Goal: Information Seeking & Learning: Learn about a topic

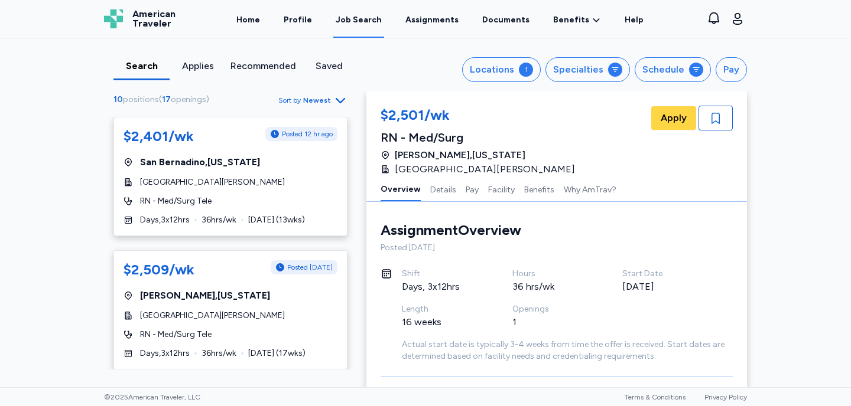
scroll to position [846, 0]
click at [434, 18] on link "Assignments" at bounding box center [432, 19] width 58 height 37
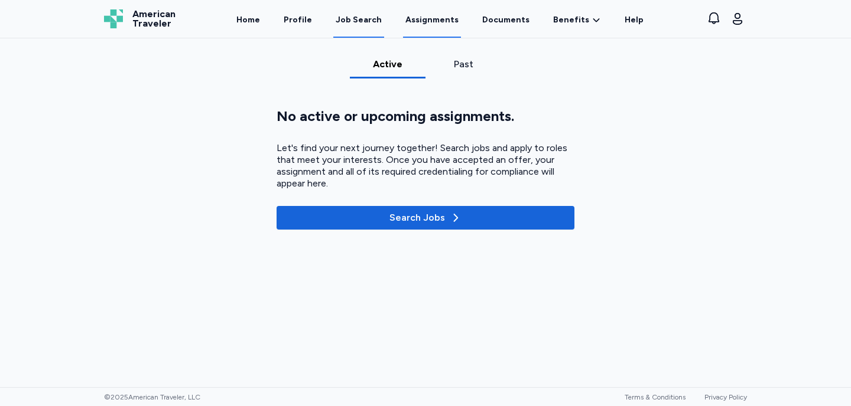
click at [360, 25] on div "Job Search" at bounding box center [359, 20] width 46 height 12
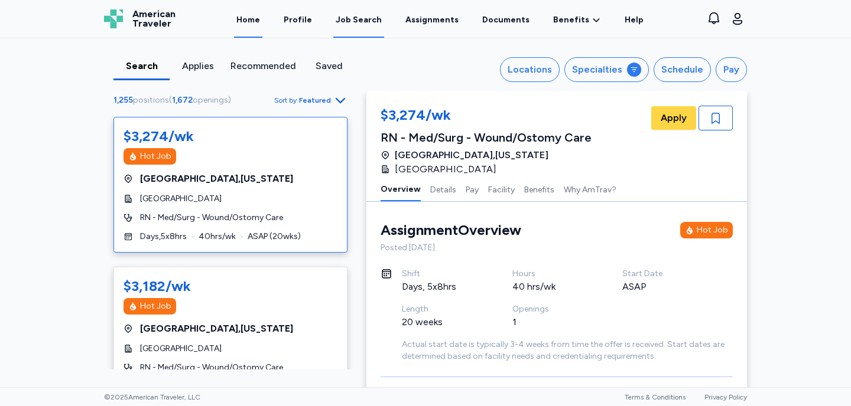
click at [257, 18] on link "Home" at bounding box center [248, 19] width 28 height 37
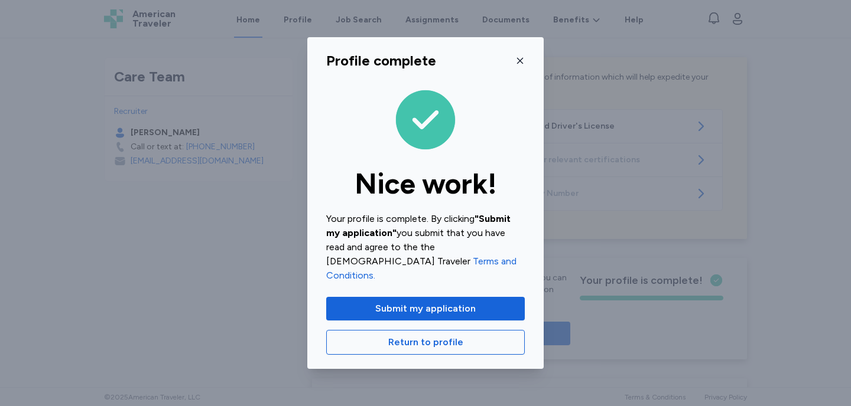
click at [520, 64] on icon "button" at bounding box center [520, 61] width 6 height 6
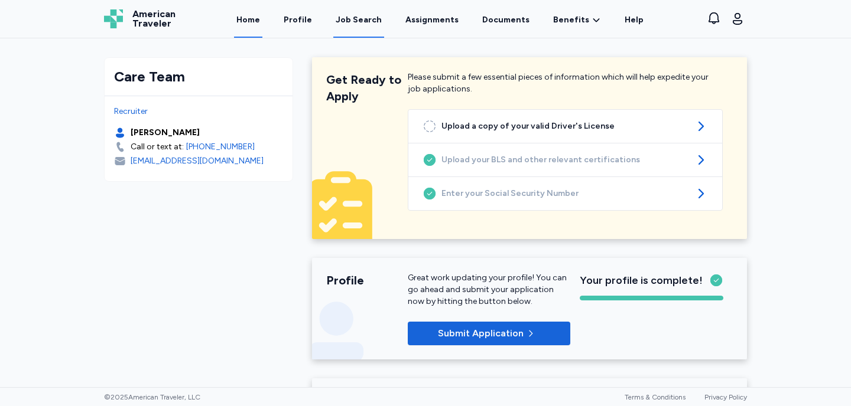
click at [354, 21] on div "Job Search" at bounding box center [359, 20] width 46 height 12
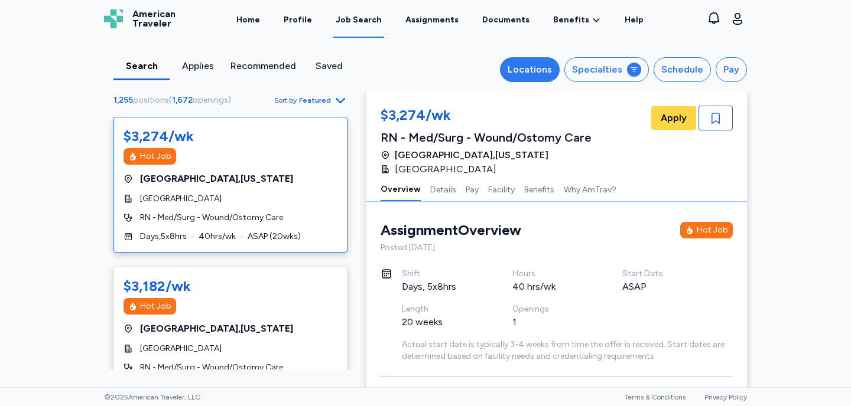
click at [548, 70] on div "Locations" at bounding box center [529, 70] width 44 height 14
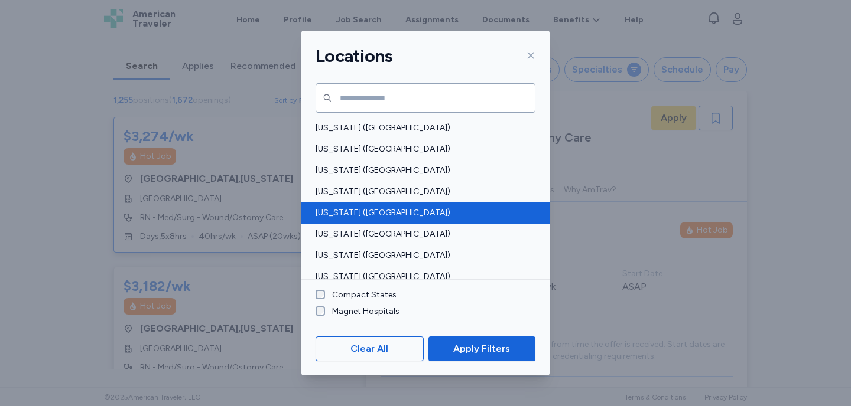
click at [369, 211] on span "California (CA)" at bounding box center [421, 213] width 213 height 12
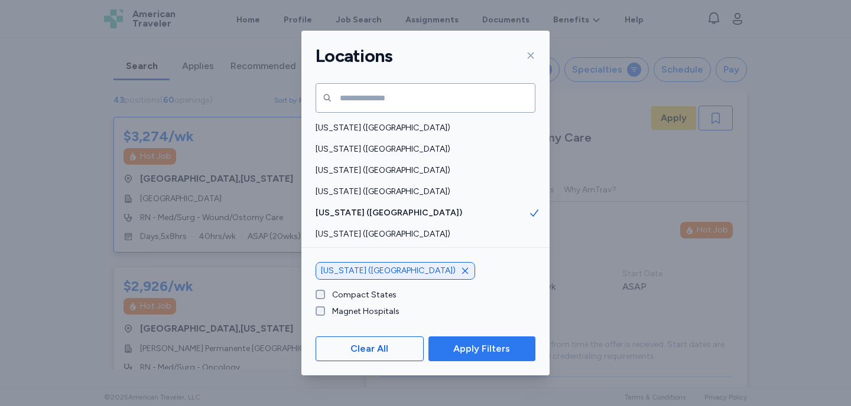
click at [462, 350] on span "Apply Filters" at bounding box center [481, 349] width 57 height 14
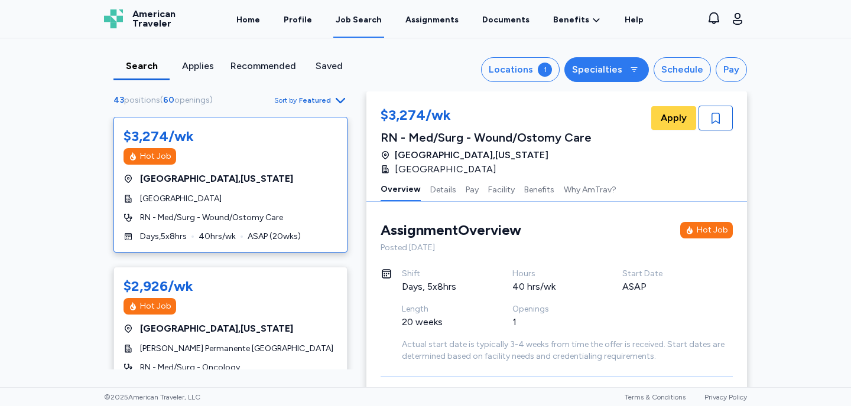
click at [615, 67] on div "Specialties" at bounding box center [597, 70] width 50 height 14
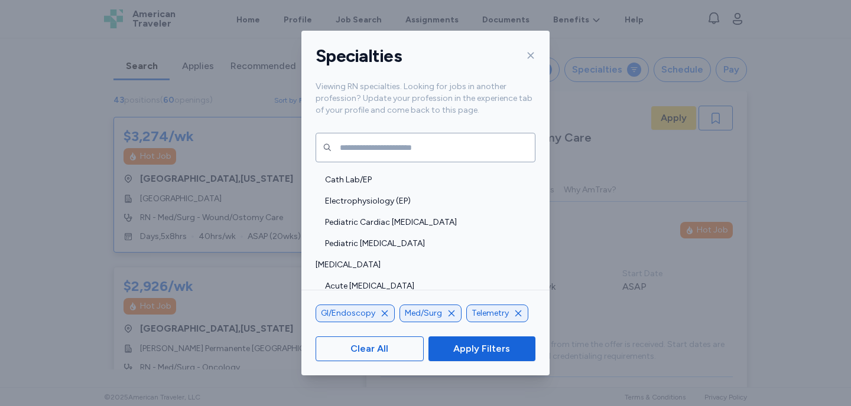
scroll to position [170, 0]
click at [516, 314] on icon "button" at bounding box center [517, 313] width 9 height 9
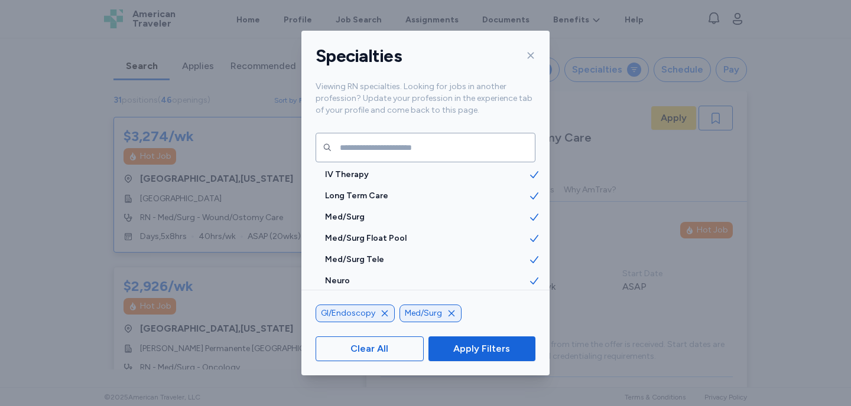
scroll to position [1326, 0]
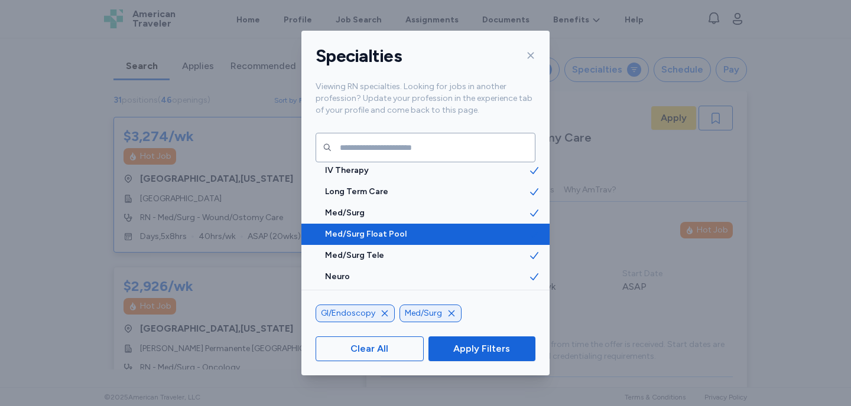
click at [406, 237] on span "Med/Surg Float Pool" at bounding box center [426, 235] width 203 height 12
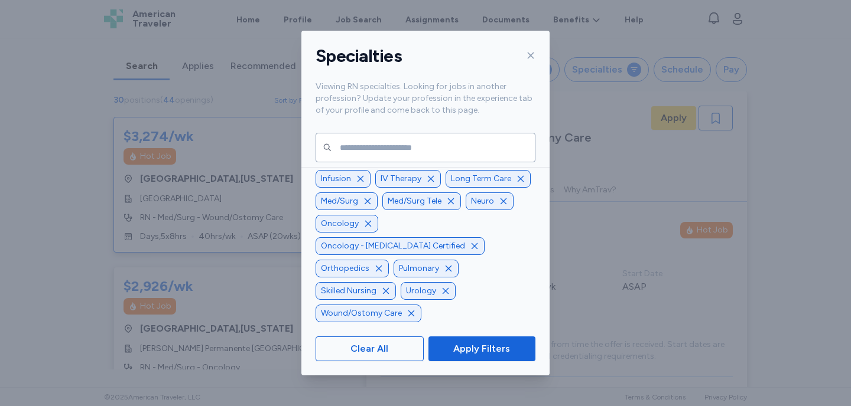
click at [360, 184] on icon "button" at bounding box center [360, 178] width 9 height 9
click at [385, 161] on icon "button" at bounding box center [386, 156] width 9 height 9
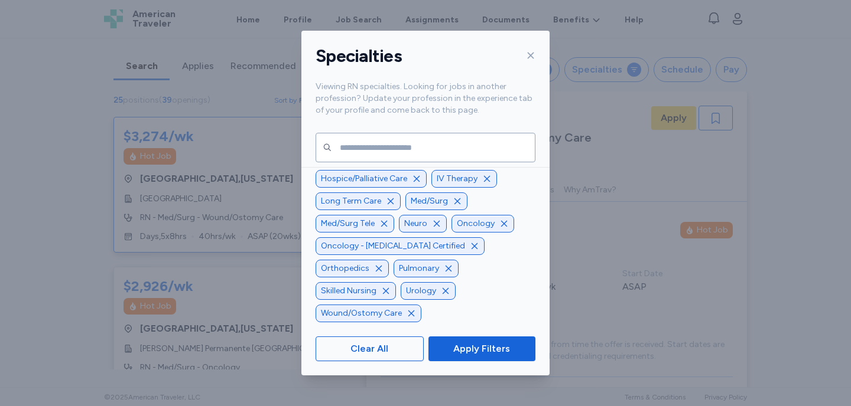
click at [443, 161] on icon "button" at bounding box center [442, 156] width 9 height 9
click at [516, 161] on icon "button" at bounding box center [517, 156] width 9 height 9
click at [441, 161] on icon "button" at bounding box center [445, 156] width 9 height 9
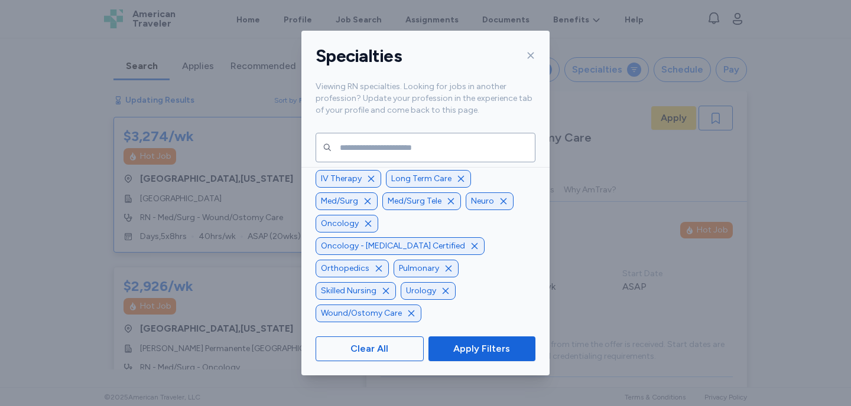
click at [369, 182] on icon "button" at bounding box center [371, 179] width 6 height 6
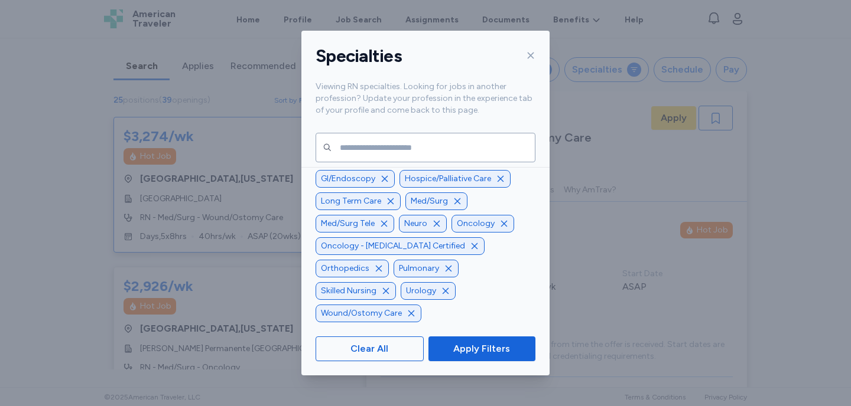
click at [386, 206] on icon "button" at bounding box center [390, 201] width 9 height 9
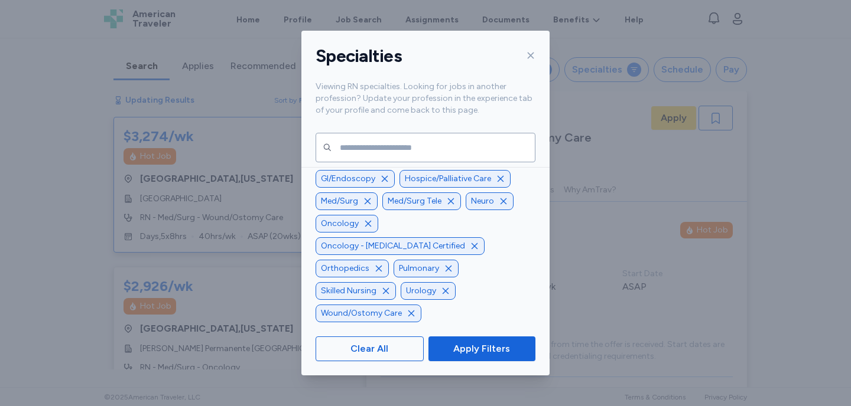
click at [369, 229] on icon "button" at bounding box center [367, 223] width 9 height 9
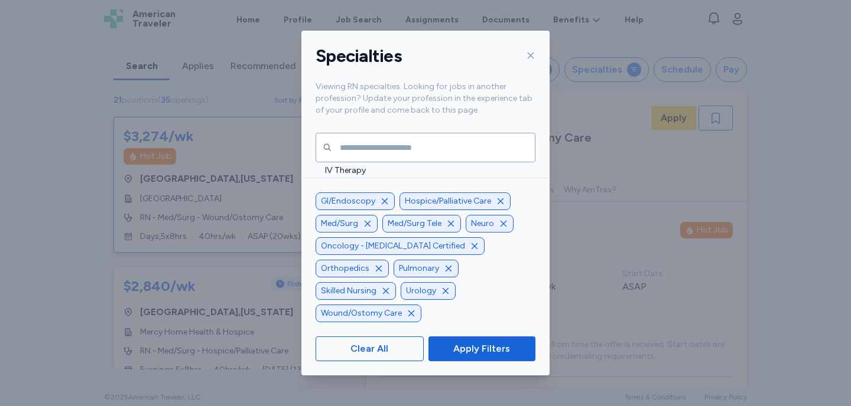
click at [471, 249] on icon "button" at bounding box center [474, 246] width 6 height 6
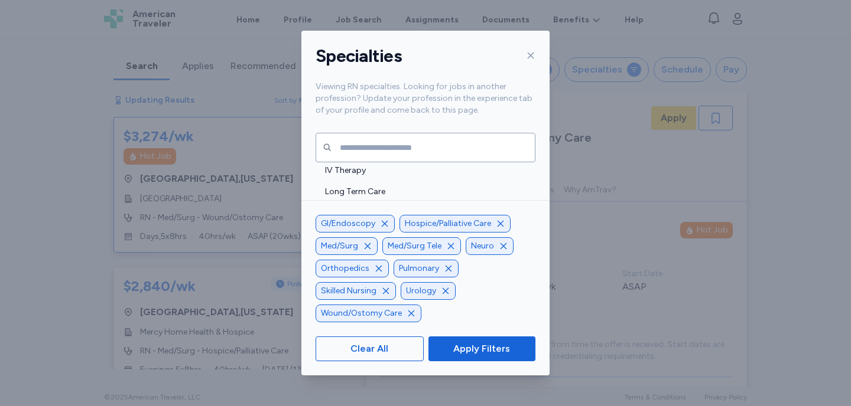
click at [381, 291] on icon "button" at bounding box center [385, 291] width 9 height 9
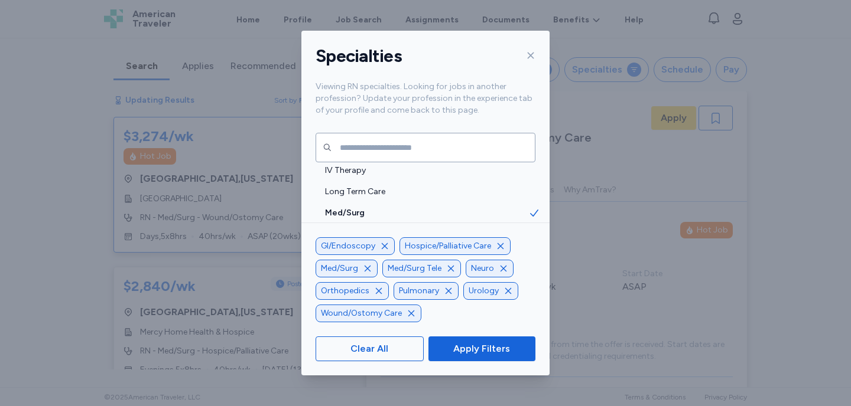
click at [376, 292] on icon "button" at bounding box center [378, 291] width 9 height 9
click at [409, 314] on icon "button" at bounding box center [411, 314] width 6 height 6
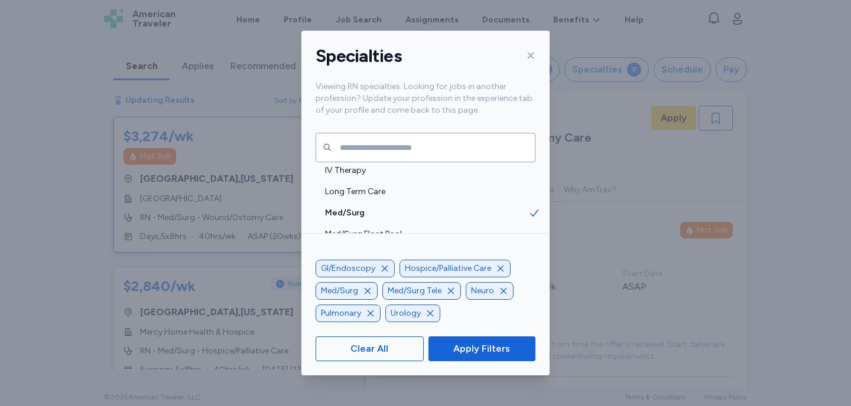
click at [428, 316] on icon "button" at bounding box center [429, 313] width 9 height 9
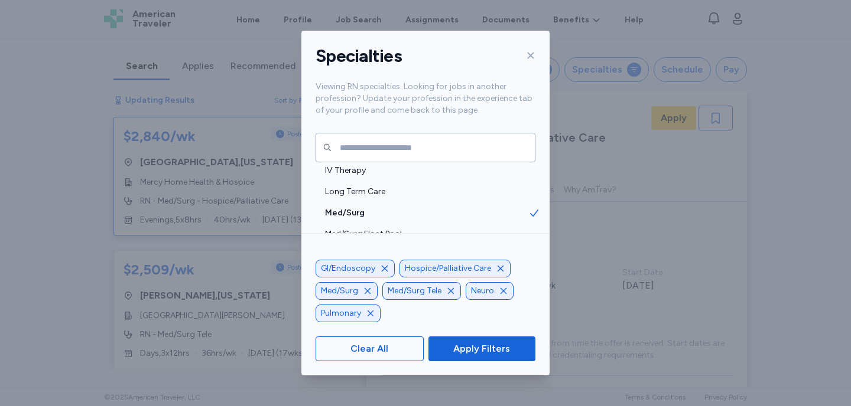
click at [503, 288] on icon "button" at bounding box center [503, 291] width 9 height 9
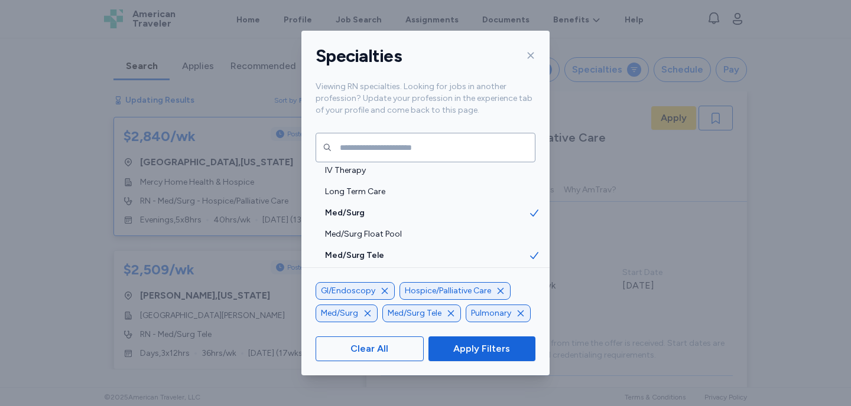
click at [497, 291] on icon "button" at bounding box center [500, 291] width 9 height 9
click at [452, 314] on icon "button" at bounding box center [454, 314] width 6 height 6
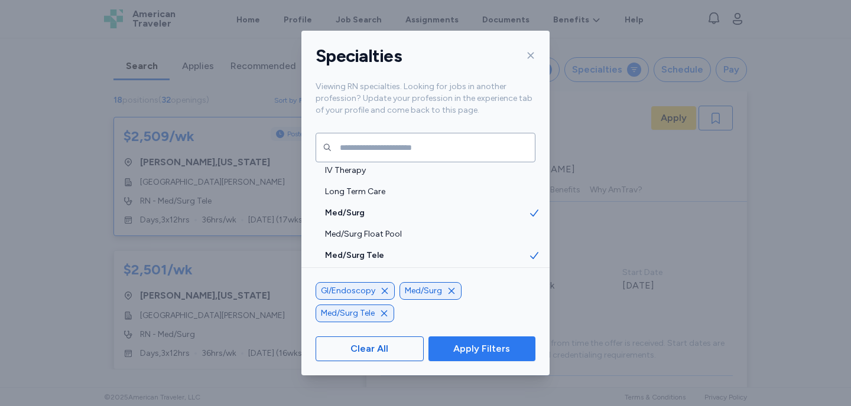
click at [474, 353] on span "Apply Filters" at bounding box center [481, 349] width 57 height 14
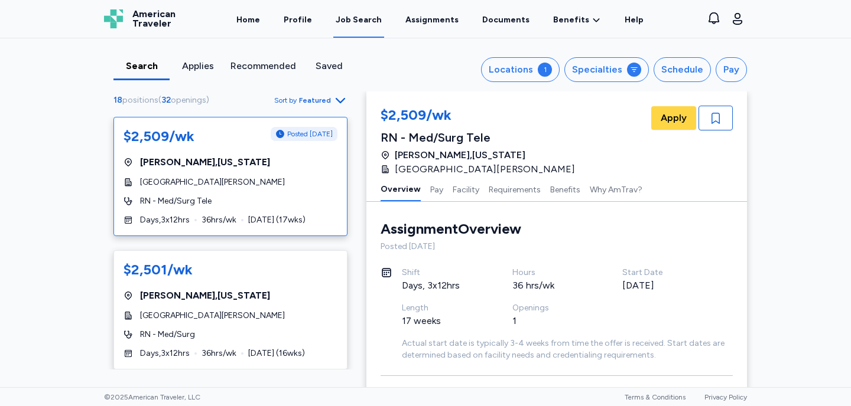
click at [341, 102] on icon "button" at bounding box center [340, 100] width 9 height 5
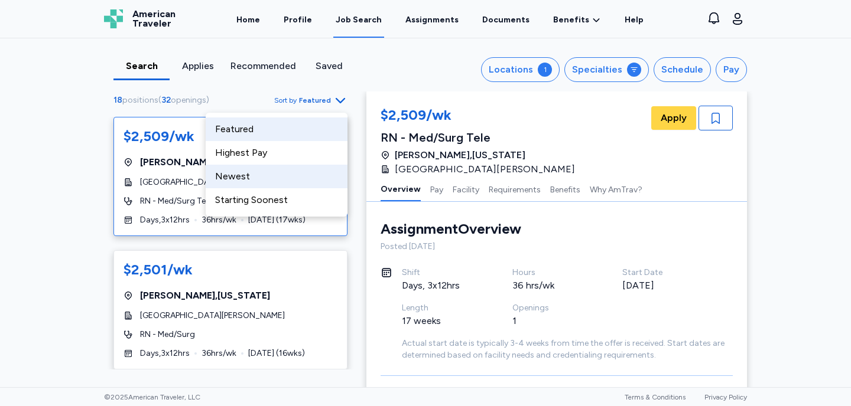
click at [247, 174] on div "Newest" at bounding box center [277, 177] width 142 height 24
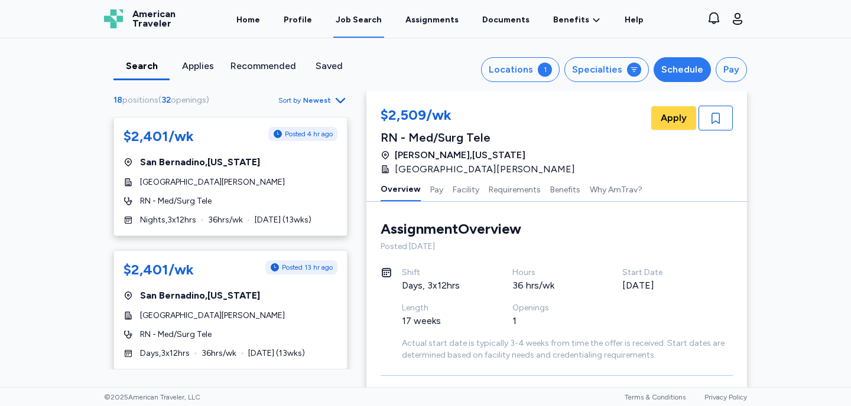
click at [693, 73] on div "Schedule" at bounding box center [682, 70] width 42 height 14
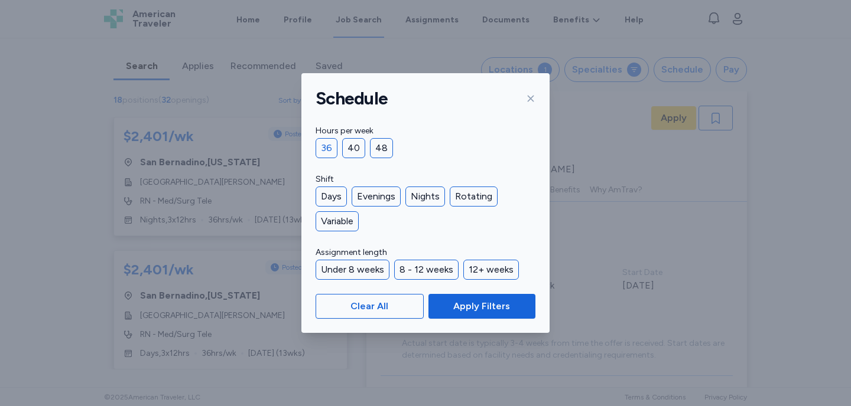
click at [327, 148] on div "36" at bounding box center [326, 148] width 22 height 20
click at [331, 197] on div "Days" at bounding box center [330, 197] width 31 height 20
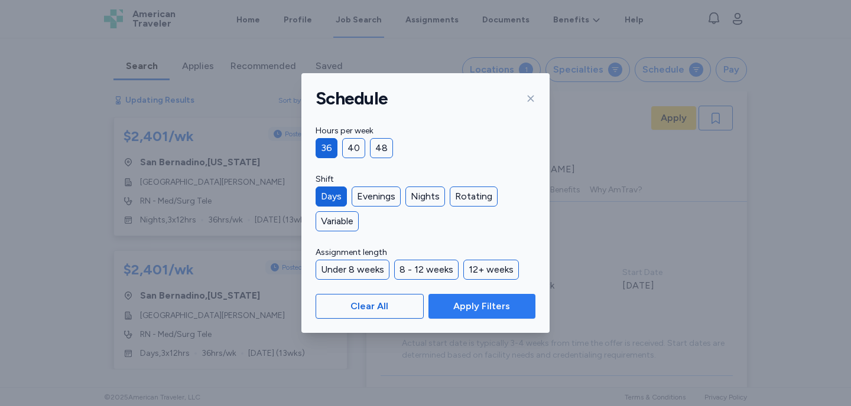
click at [481, 307] on span "Apply Filters" at bounding box center [481, 306] width 57 height 14
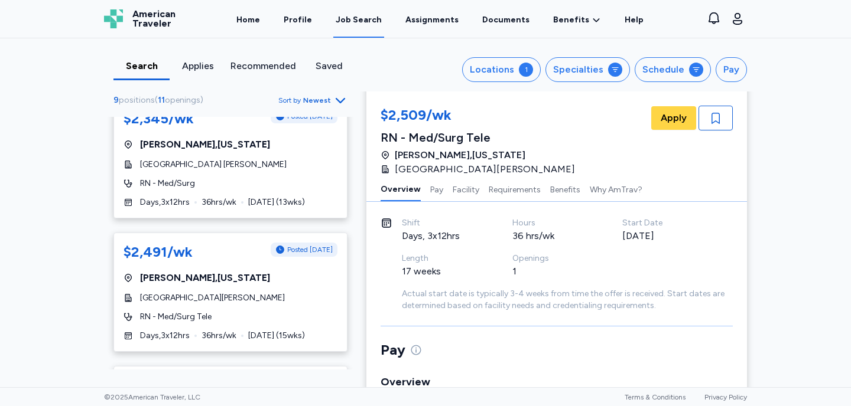
scroll to position [536, 0]
